Goal: Task Accomplishment & Management: Manage account settings

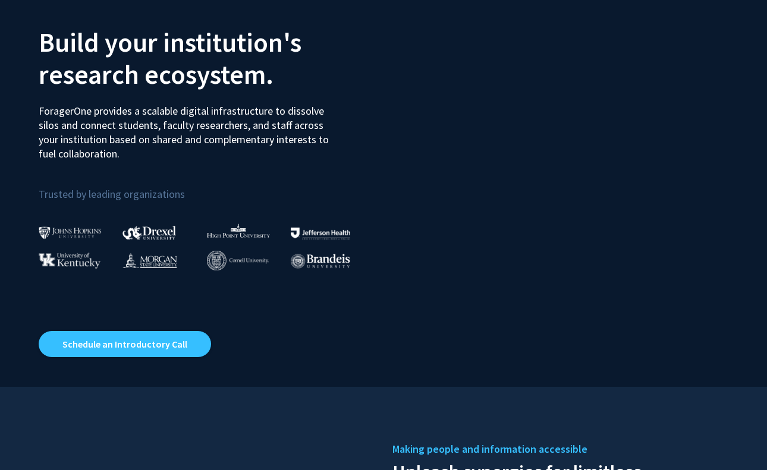
scroll to position [115, 0]
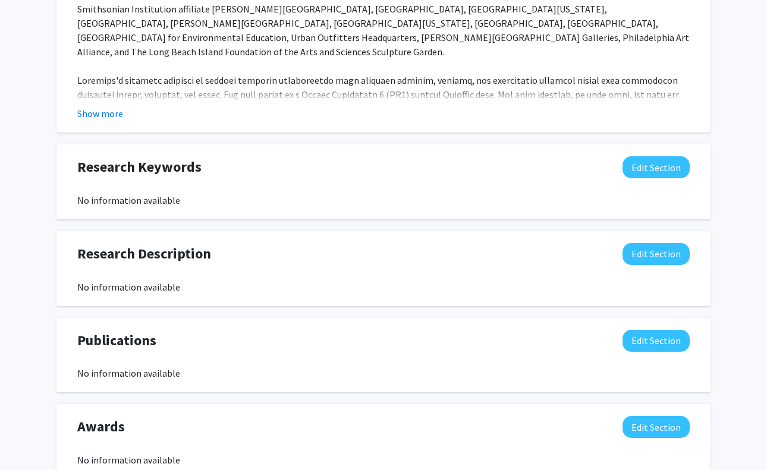
scroll to position [631, 0]
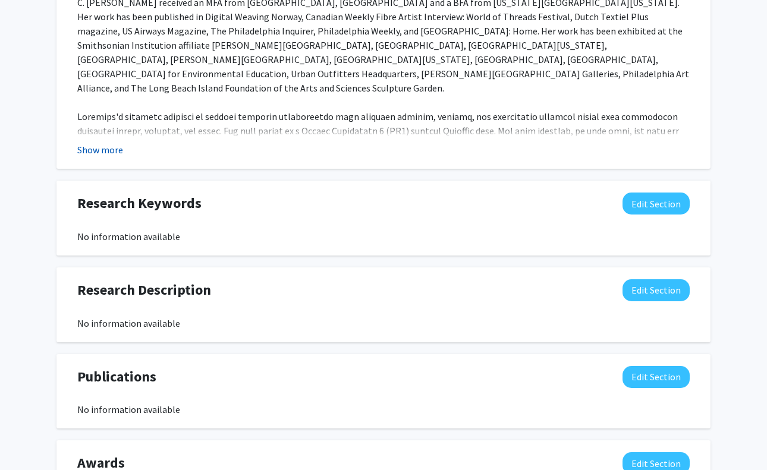
click at [94, 143] on button "Show more" at bounding box center [100, 150] width 46 height 14
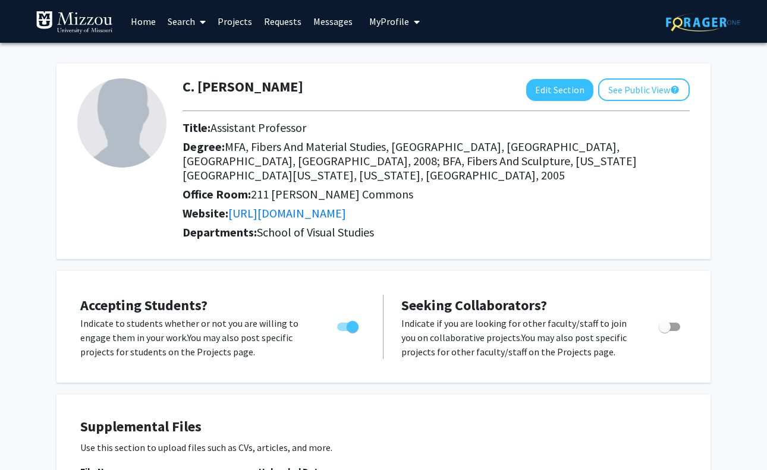
scroll to position [0, 0]
click at [556, 87] on button "Edit Section" at bounding box center [559, 90] width 67 height 22
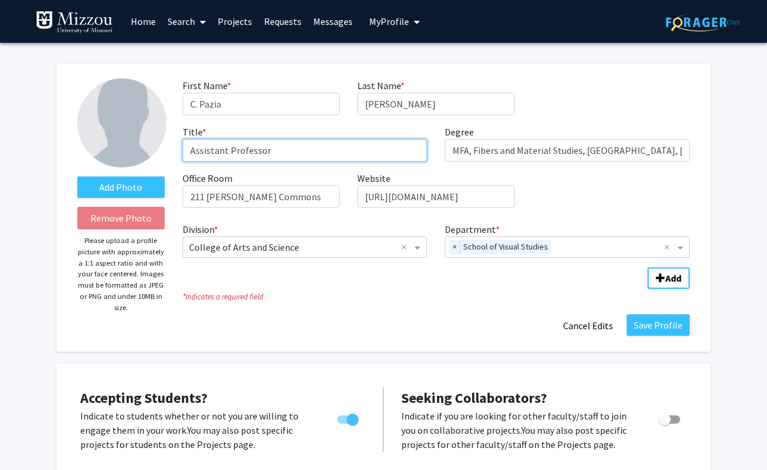
click at [225, 152] on input "Assistant Professor" at bounding box center [304, 150] width 245 height 23
type input "Associate Professor"
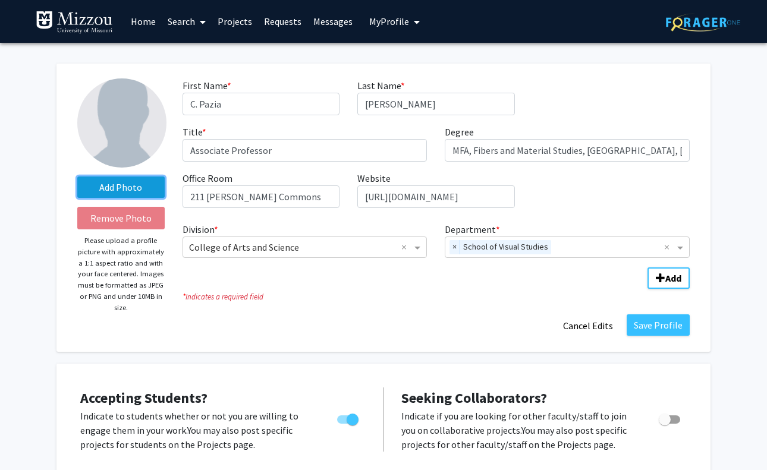
click at [119, 189] on label "Add Photo" at bounding box center [120, 187] width 87 height 21
click at [0, 0] on input "Add Photo" at bounding box center [0, 0] width 0 height 0
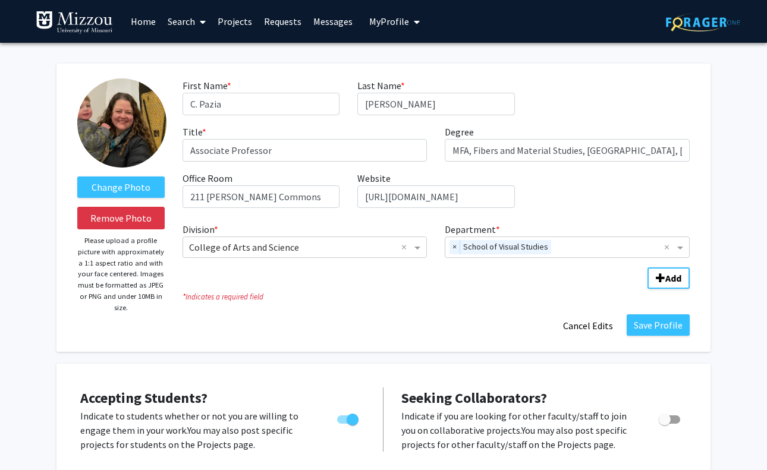
click at [130, 121] on img at bounding box center [121, 122] width 89 height 89
click at [121, 193] on label "Change Photo" at bounding box center [120, 187] width 87 height 21
click at [0, 0] on input "Change Photo" at bounding box center [0, 0] width 0 height 0
click at [227, 333] on div "Save Profile Cancel Edits" at bounding box center [436, 325] width 525 height 23
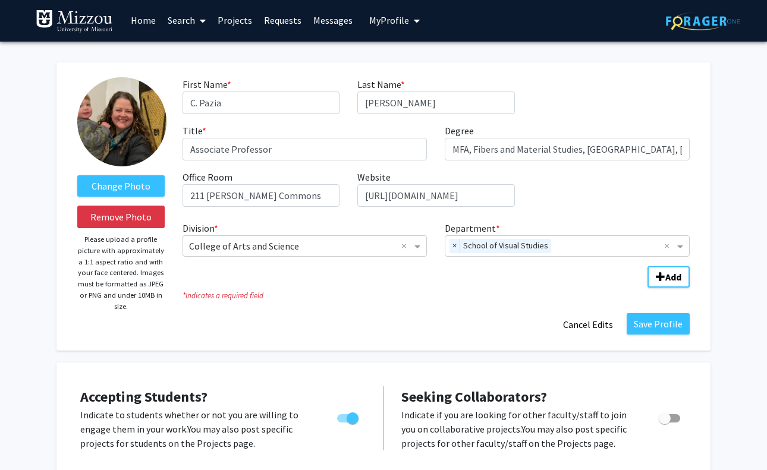
scroll to position [-1, 0]
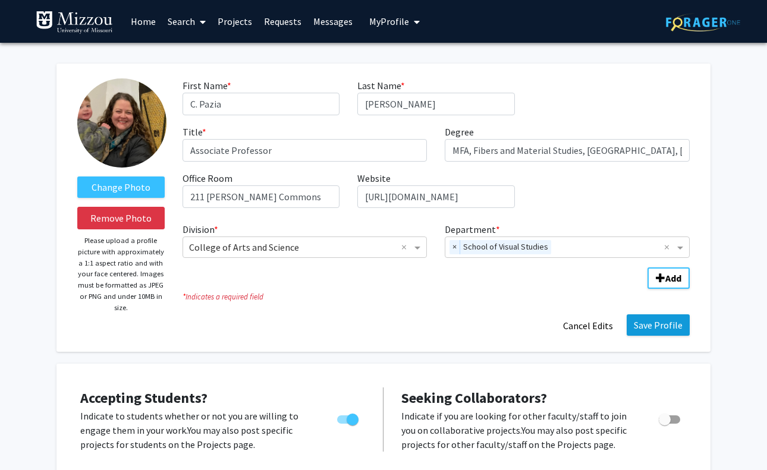
click at [652, 334] on button "Save Profile" at bounding box center [657, 324] width 63 height 21
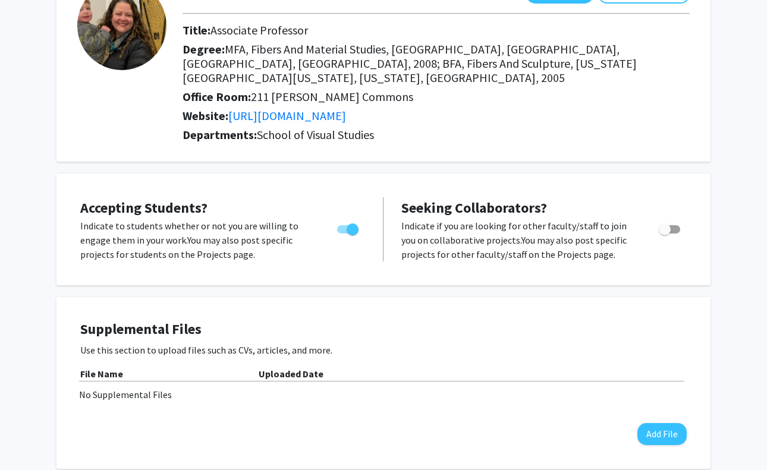
scroll to position [100, 0]
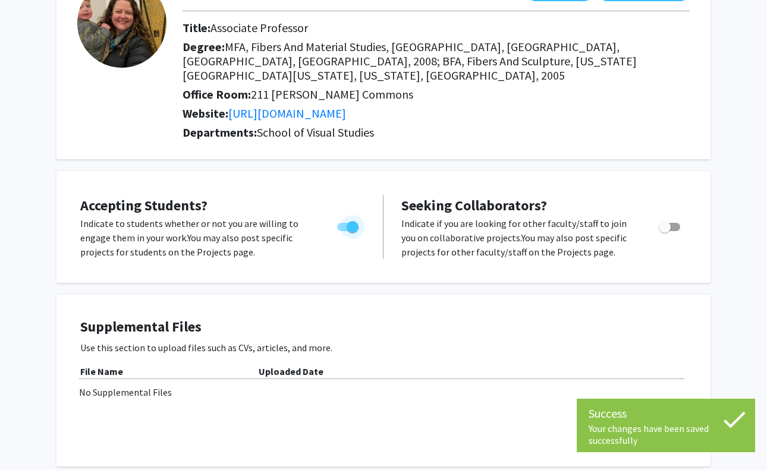
drag, startPoint x: 351, startPoint y: 214, endPoint x: 336, endPoint y: 214, distance: 15.5
click at [336, 220] on label "Toggle" at bounding box center [345, 227] width 26 height 14
click at [342, 231] on input "Would you like to permit student requests?" at bounding box center [342, 231] width 1 height 1
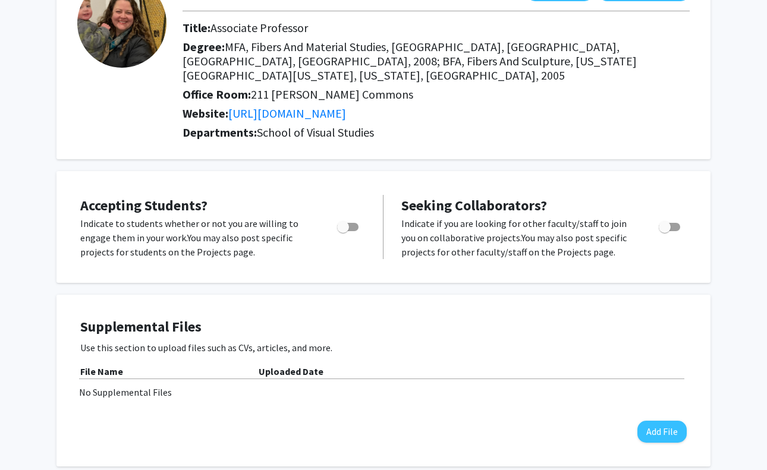
drag, startPoint x: 339, startPoint y: 216, endPoint x: 359, endPoint y: 213, distance: 20.4
click at [359, 216] on div "Toggle" at bounding box center [348, 225] width 33 height 18
drag, startPoint x: 352, startPoint y: 214, endPoint x: 369, endPoint y: 214, distance: 17.2
click at [369, 216] on div at bounding box center [348, 237] width 51 height 43
drag, startPoint x: 341, startPoint y: 213, endPoint x: 366, endPoint y: 213, distance: 24.4
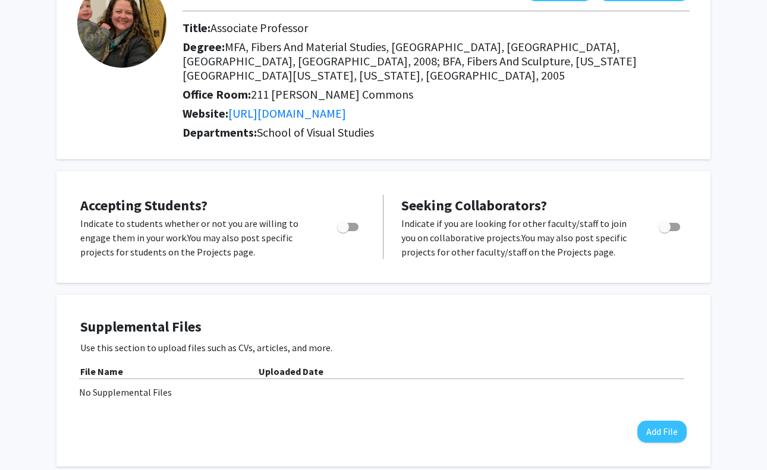
click at [366, 216] on div at bounding box center [348, 237] width 51 height 43
click at [357, 223] on span "Toggle" at bounding box center [347, 227] width 21 height 8
click at [343, 231] on input "Would you like to permit student requests?" at bounding box center [342, 231] width 1 height 1
checkbox input "true"
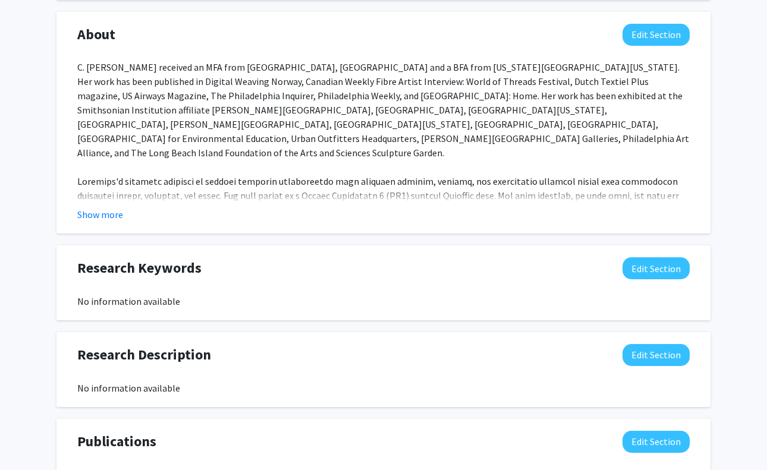
scroll to position [569, 0]
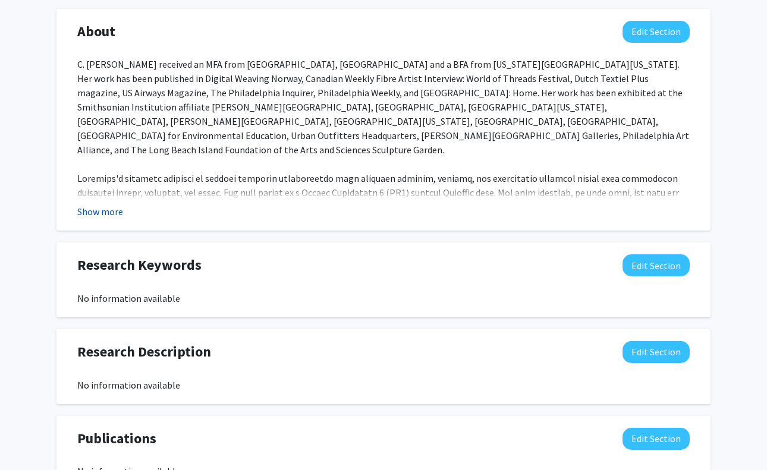
click at [107, 204] on button "Show more" at bounding box center [100, 211] width 46 height 14
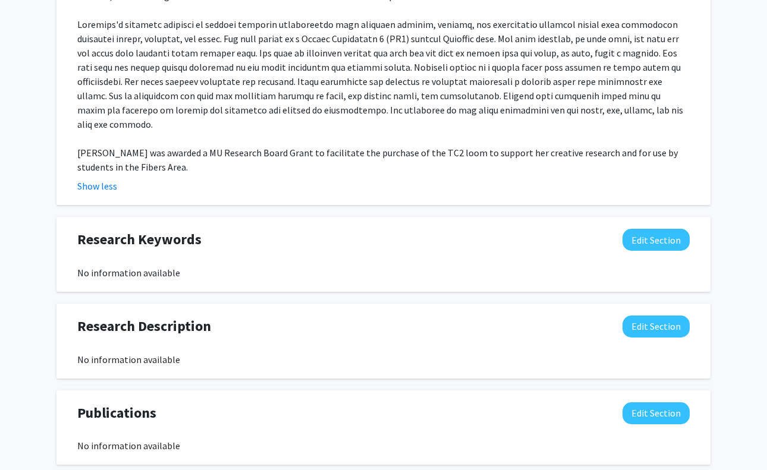
scroll to position [724, 0]
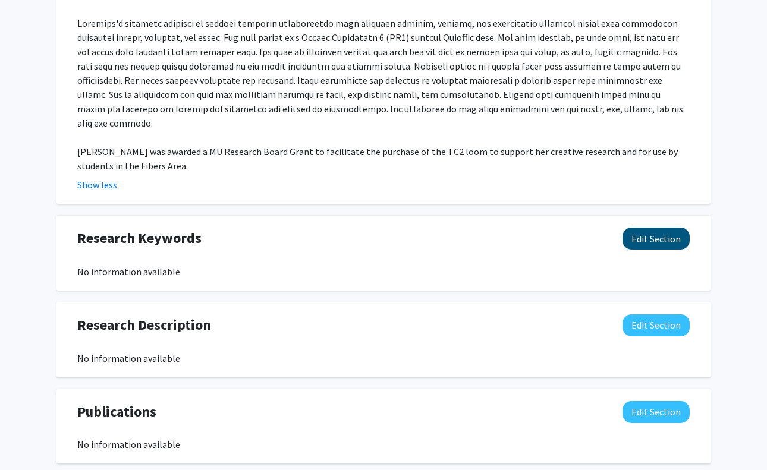
click at [668, 228] on button "Edit Section" at bounding box center [655, 239] width 67 height 22
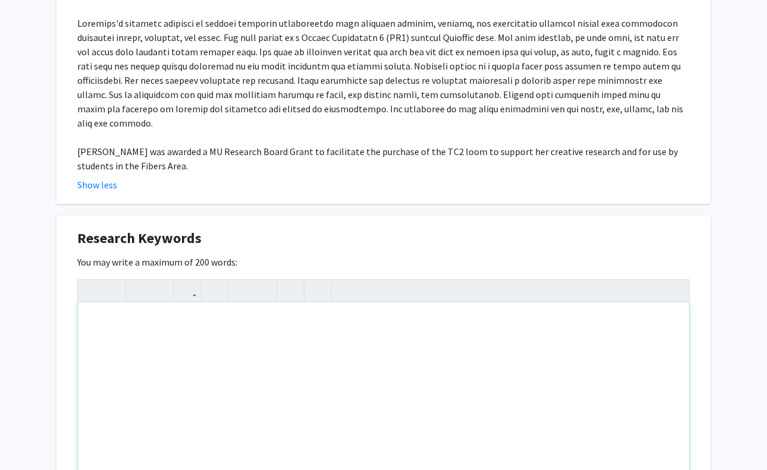
click at [284, 303] on div "Note to users with screen readers: Please deactivate our accessibility plugin f…" at bounding box center [383, 392] width 611 height 178
click at [162, 344] on div "Fibers Fibers and Material Studies Material Studies Craft American Craft Weavin…" at bounding box center [383, 392] width 611 height 178
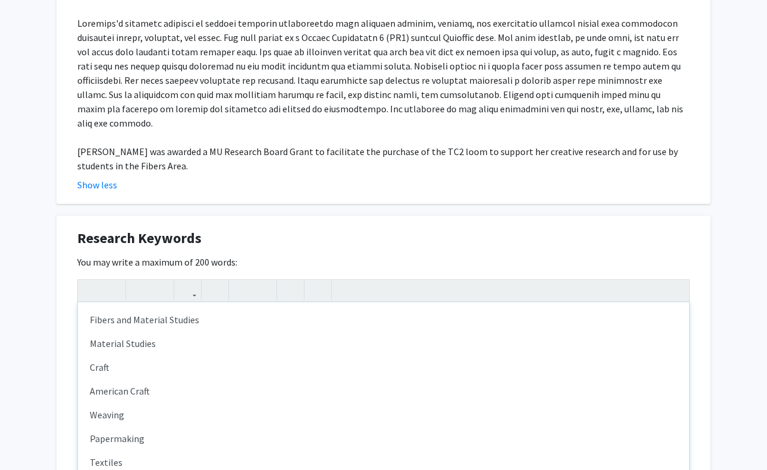
scroll to position [0, 0]
click at [204, 428] on div "Fibers Fibers and Material Studies Material Studies Craft American Craft Weavin…" at bounding box center [383, 392] width 611 height 178
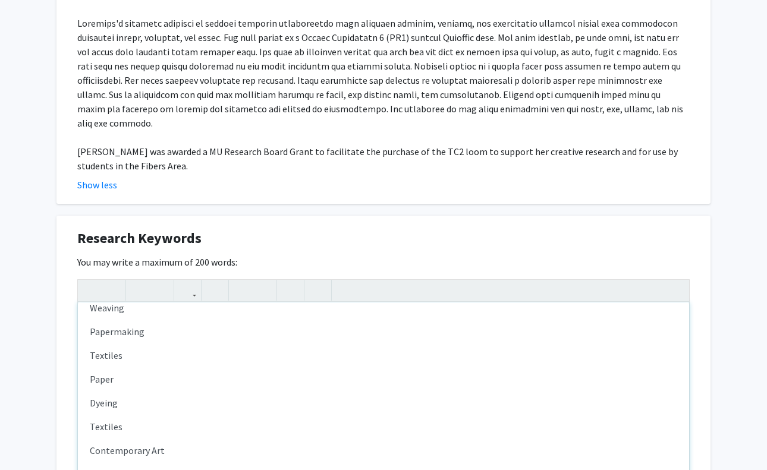
scroll to position [131, 0]
click at [747, 353] on div "C. [PERSON_NAME] Edit Section See Public View help Title: Associate Professor D…" at bounding box center [383, 83] width 767 height 1530
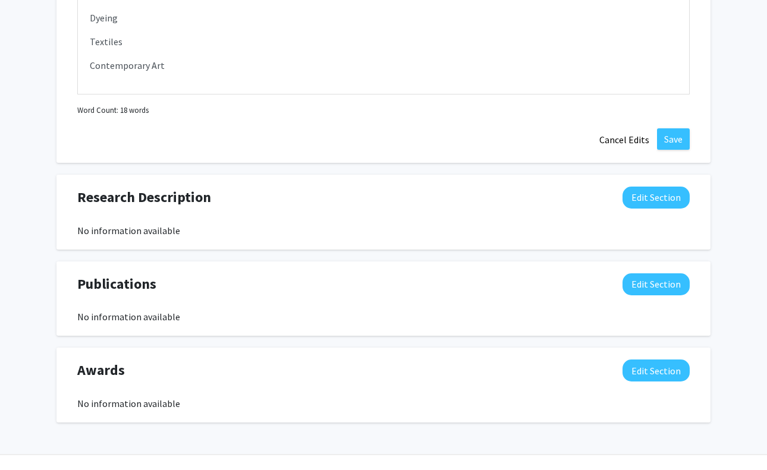
scroll to position [1111, 0]
click at [686, 129] on div at bounding box center [383, 129] width 630 height 0
click at [659, 129] on button "Save" at bounding box center [673, 139] width 33 height 21
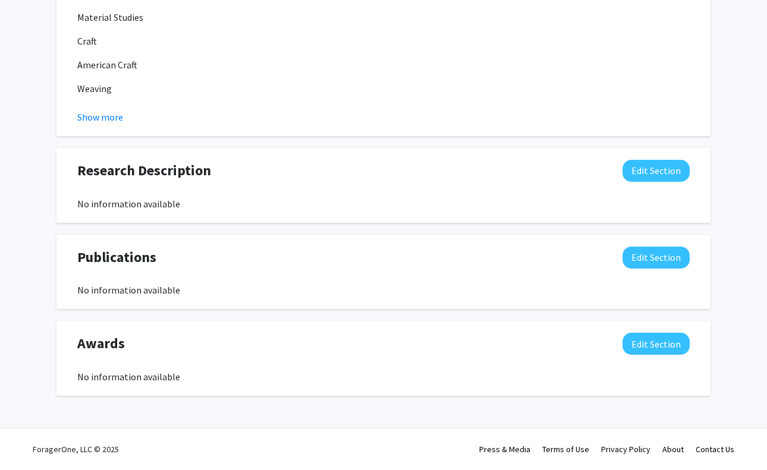
scroll to position [980, 0]
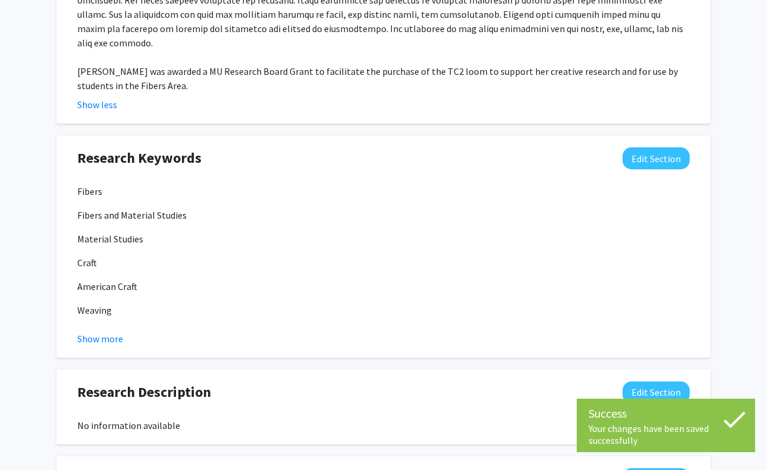
scroll to position [802, 0]
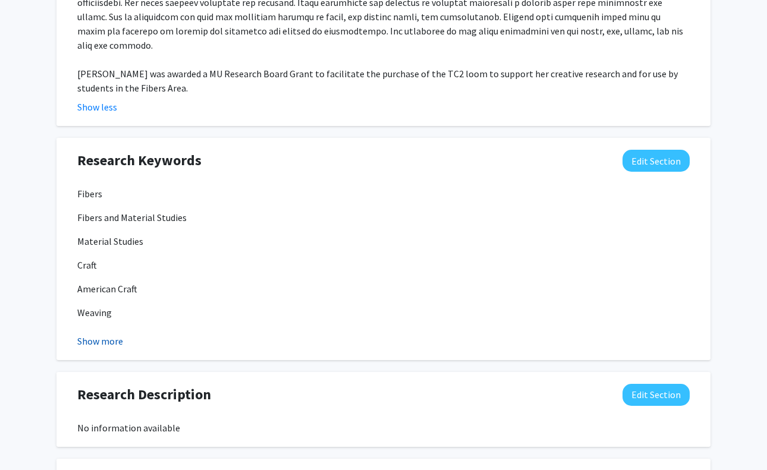
click at [105, 334] on button "Show more" at bounding box center [100, 341] width 46 height 14
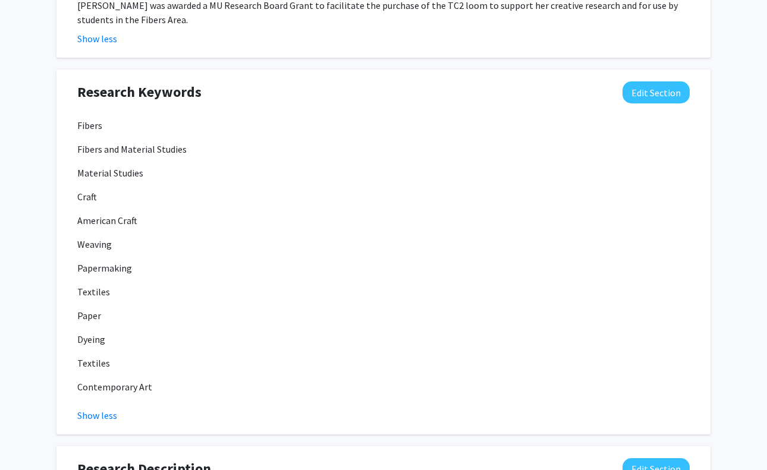
scroll to position [890, 0]
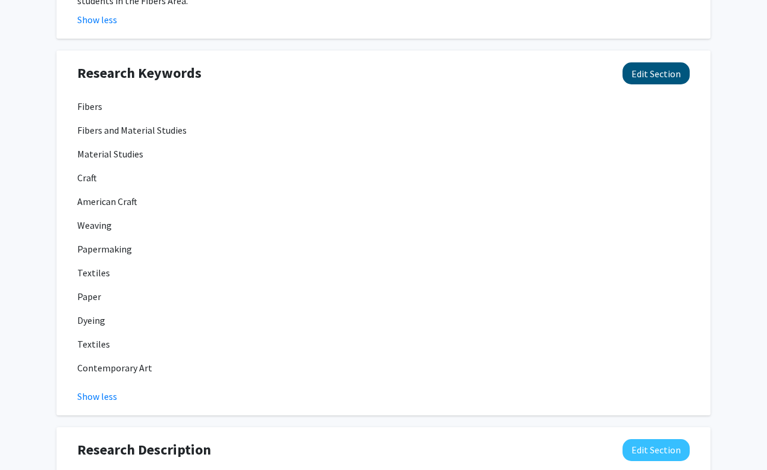
click at [650, 62] on button "Edit Section" at bounding box center [655, 73] width 67 height 22
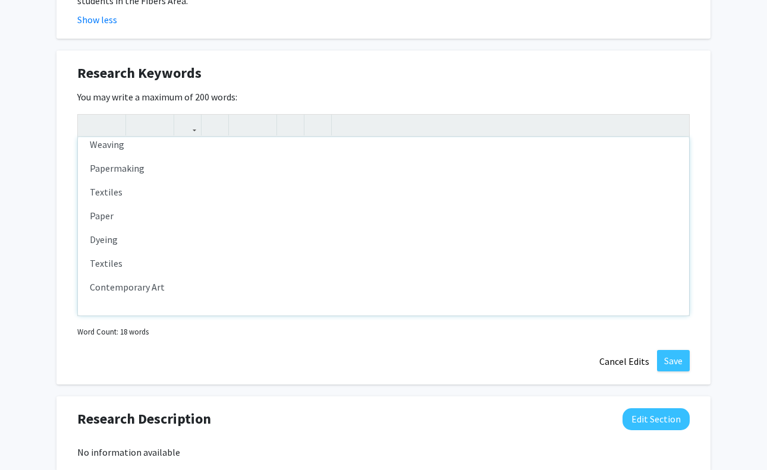
click at [251, 232] on p "Dyeing" at bounding box center [383, 239] width 587 height 14
drag, startPoint x: 122, startPoint y: 234, endPoint x: 64, endPoint y: 232, distance: 57.7
click at [64, 232] on div "Research Keywords Edit Section You may write a maximum of 200 words: <p>Fibers<…" at bounding box center [383, 218] width 654 height 334
type textarea "<p>Fibers</p><p>Fibers and Material Studies</p><p>Material Studies</p><p>Craft&…"
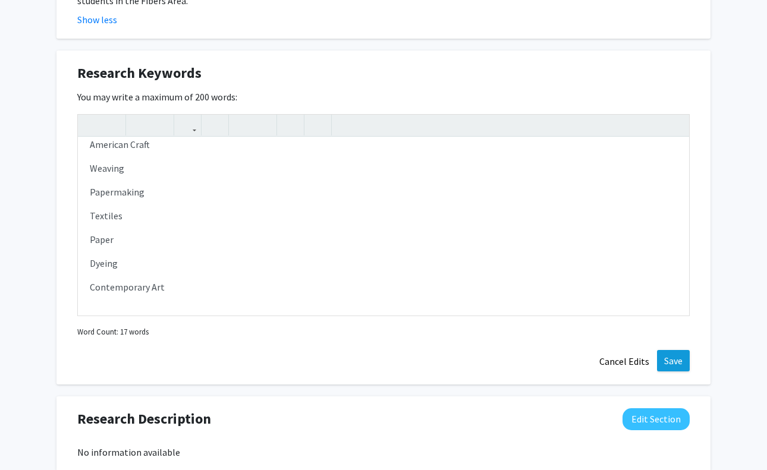
click at [678, 350] on button "Save" at bounding box center [673, 360] width 33 height 21
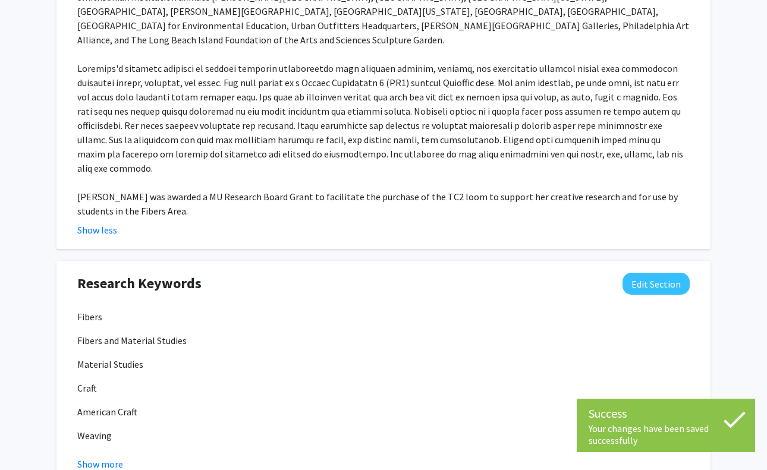
scroll to position [674, 0]
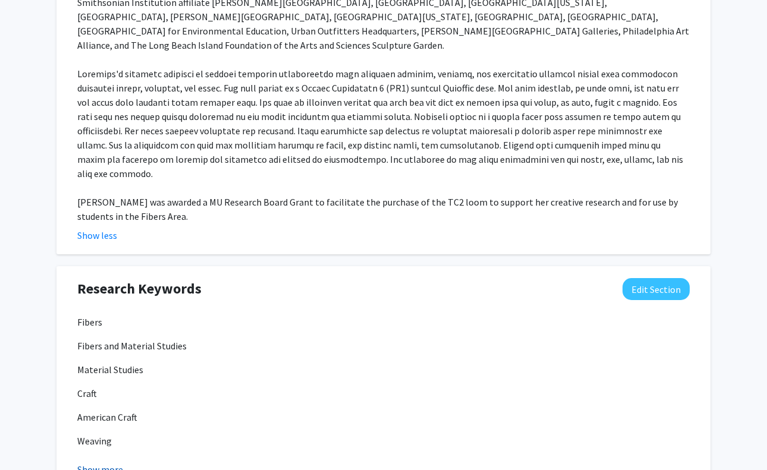
click at [94, 462] on button "Show more" at bounding box center [100, 469] width 46 height 14
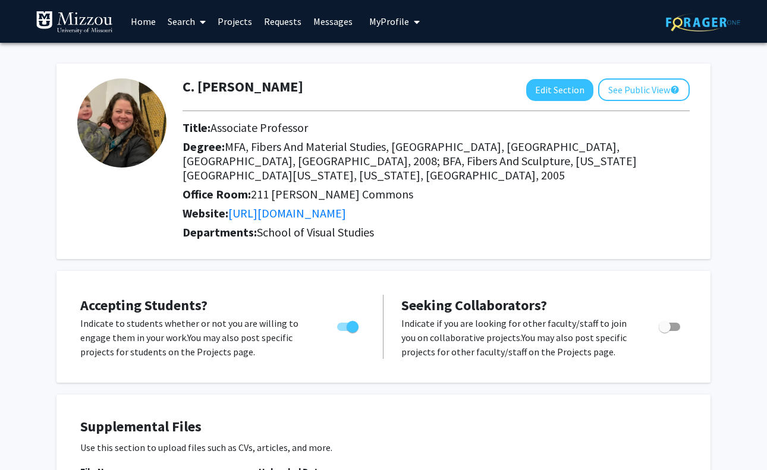
scroll to position [0, 0]
